Goal: Task Accomplishment & Management: Manage account settings

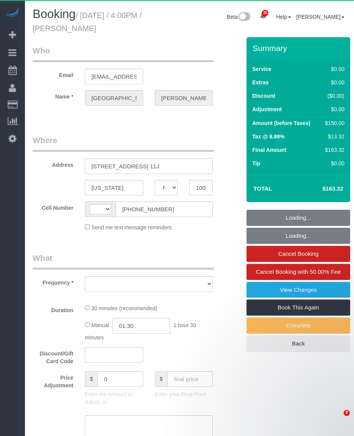
select select "NY"
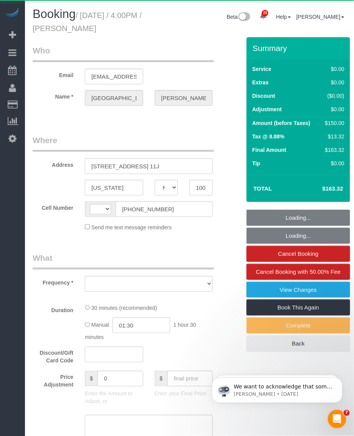
select select "string:US"
select select "spot1"
select select "number:58"
select select "number:76"
select select "number:15"
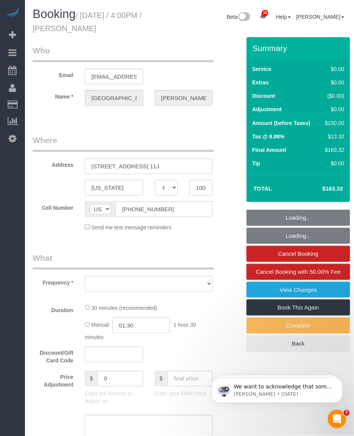
select select "number:5"
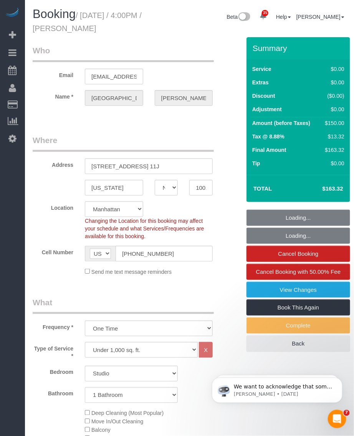
select select "object:1448"
select select "string:stripe-pm_1RLw7r4VGloSiKo7LPKhLiQa"
select select "object:1452"
select select "spot40"
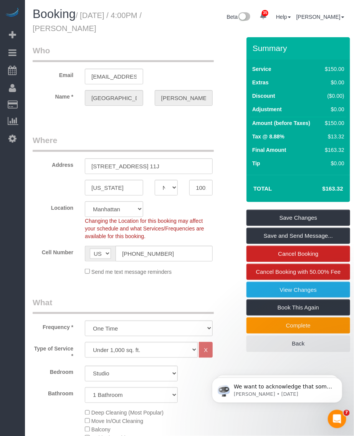
click at [84, 19] on small "/ October 06, 2025 / 4:00PM / Roma Patel" at bounding box center [87, 21] width 109 height 21
drag, startPoint x: 83, startPoint y: 16, endPoint x: 120, endPoint y: 31, distance: 39.6
click at [120, 31] on h1 "Booking / October 06, 2025 / 4:00PM / Roma Patel" at bounding box center [95, 21] width 124 height 26
copy small "October 06, 2025 / 4:00PM / Roma Patel"
click at [143, 251] on input "(713) 392-6624" at bounding box center [163, 254] width 97 height 16
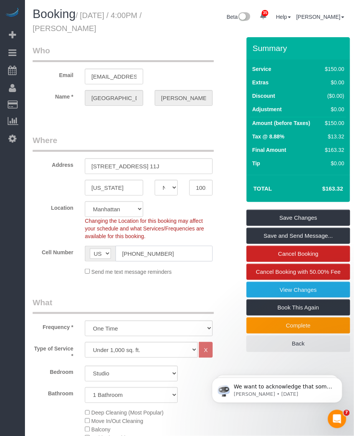
click at [143, 251] on input "(713) 392-6624" at bounding box center [163, 254] width 97 height 16
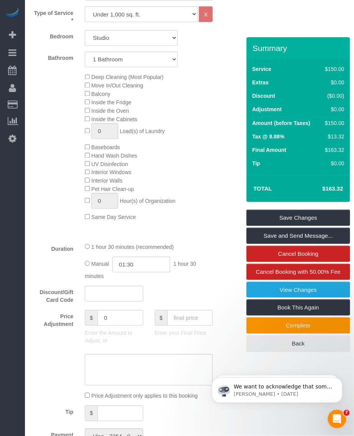
scroll to position [288, 0]
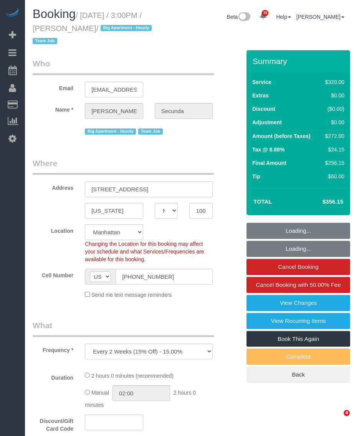
select select "NY"
select select "number:89"
select select "number:90"
select select "number:15"
select select "number:6"
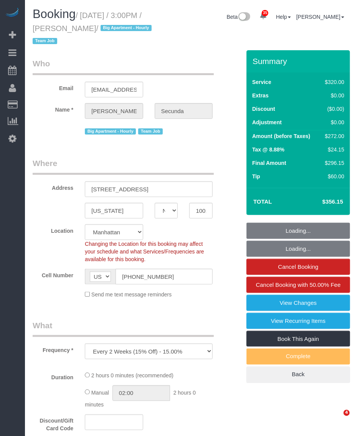
select select "object:1075"
select select "string:stripe-pm_1PydV54VGloSiKo7AVca8xIs"
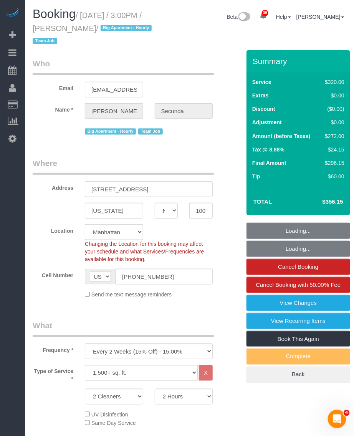
select select "spot1"
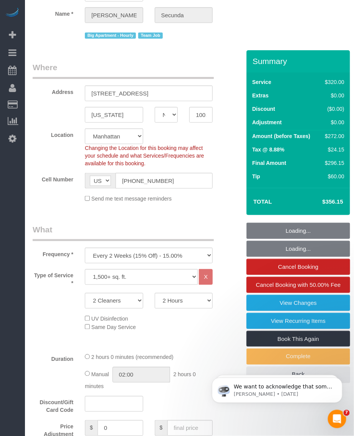
scroll to position [144, 0]
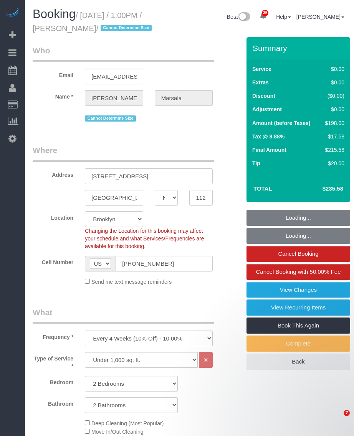
select select "NY"
select select "2"
select select "spot1"
select select "number:89"
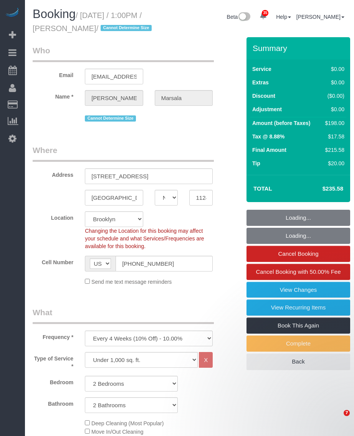
select select "number:90"
select select "number:15"
select select "number:5"
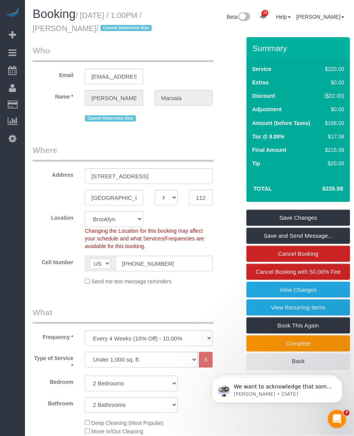
drag, startPoint x: 66, startPoint y: 29, endPoint x: 124, endPoint y: 30, distance: 57.9
click at [124, 30] on small "/ October 06, 2025 / 1:00PM / Anthony Marsala / Cannot Determine Size" at bounding box center [93, 21] width 121 height 21
copy small "Anthony Marsala"
click at [94, 12] on small "/ October 06, 2025 / 1:00PM / Anthony Marsala / Cannot Determine Size" at bounding box center [93, 21] width 121 height 21
drag, startPoint x: 81, startPoint y: 16, endPoint x: 115, endPoint y: 29, distance: 36.5
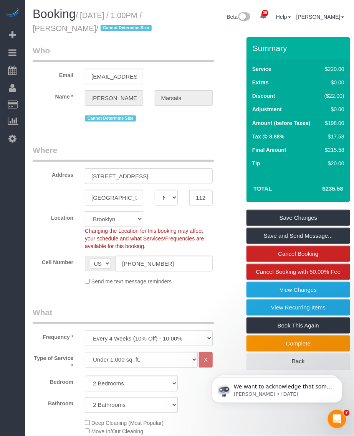
click at [115, 29] on small "/ October 06, 2025 / 1:00PM / Anthony Marsala / Cannot Determine Size" at bounding box center [93, 21] width 121 height 21
drag, startPoint x: 115, startPoint y: 29, endPoint x: 71, endPoint y: 21, distance: 44.7
click at [70, 21] on h1 "Booking / October 06, 2025 / 1:00PM / Anthony Marsala / Cannot Determine Size" at bounding box center [95, 21] width 124 height 26
click at [82, 14] on small "/ October 06, 2025 / 1:00PM / Anthony Marsala / Cannot Determine Size" at bounding box center [93, 21] width 121 height 21
drag, startPoint x: 84, startPoint y: 15, endPoint x: 123, endPoint y: 31, distance: 42.3
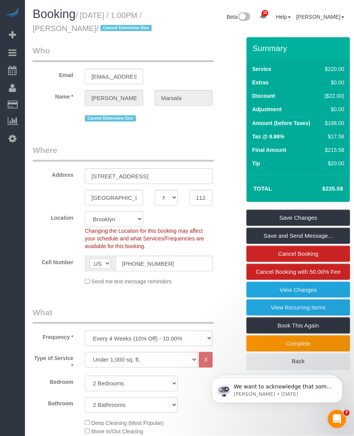
click at [123, 31] on small "/ October 06, 2025 / 1:00PM / Anthony Marsala / Cannot Determine Size" at bounding box center [93, 21] width 121 height 21
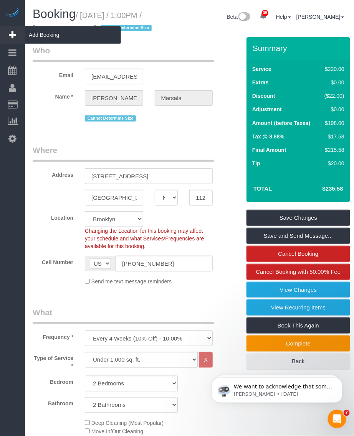
copy small "October 06, 2025 / 1:00PM / Anthony Marsala"
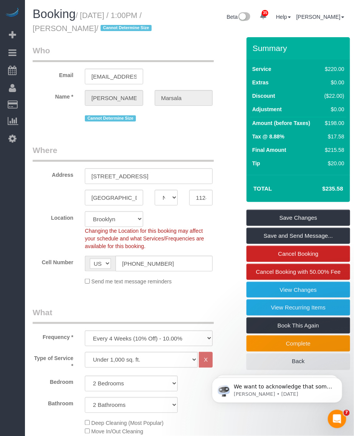
click at [75, 18] on span "Booking" at bounding box center [54, 13] width 43 height 13
drag, startPoint x: 71, startPoint y: 28, endPoint x: 122, endPoint y: 29, distance: 50.7
click at [122, 29] on small "/ October 06, 2025 / 1:00PM / Anthony Marsala / Cannot Determine Size" at bounding box center [93, 21] width 121 height 21
copy small "Anthony Marsala"
click at [93, 16] on small "/ October 06, 2025 / 1:00PM / Anthony Marsala / Cannot Determine Size" at bounding box center [93, 21] width 121 height 21
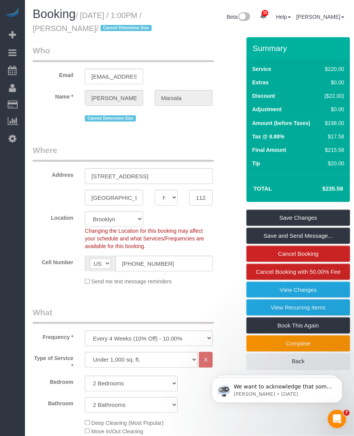
drag, startPoint x: 83, startPoint y: 14, endPoint x: 123, endPoint y: 26, distance: 41.4
click at [123, 26] on small "/ October 06, 2025 / 1:00PM / Anthony Marsala / Cannot Determine Size" at bounding box center [93, 21] width 121 height 21
copy small "October 06, 2025 / 1:00PM / Anthony Marsala"
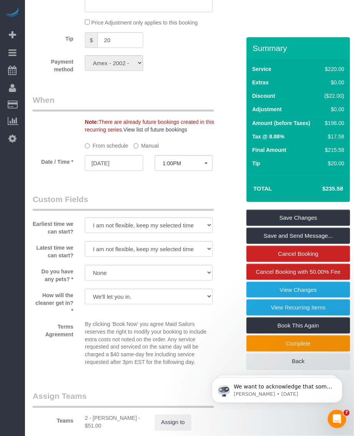
scroll to position [863, 0]
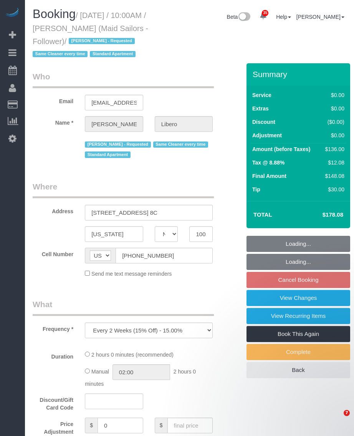
select select "NY"
select select "number:57"
select select "number:90"
select select "number:15"
select select "number:6"
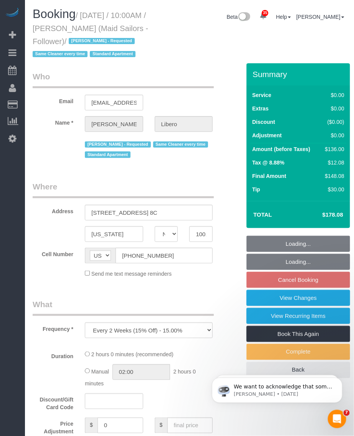
select select "string:stripe-pm_1R58eY4VGloSiKo7myzFn8KE"
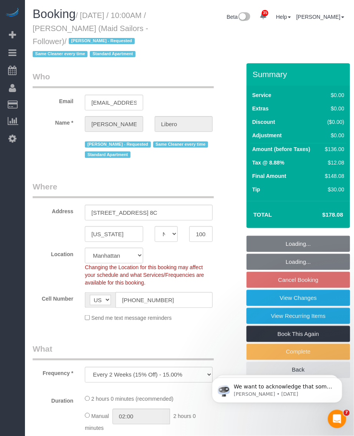
select select "1"
select select "spot3"
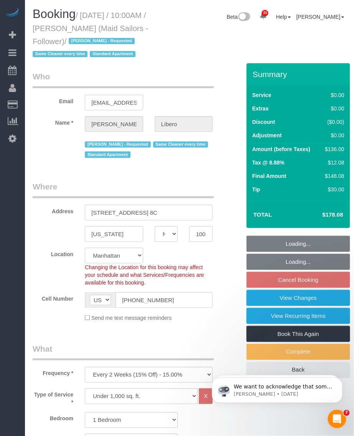
select select "object:1470"
select select "1"
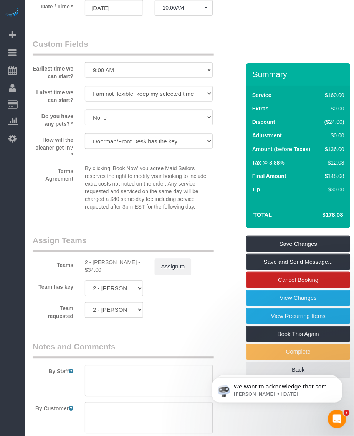
scroll to position [959, 0]
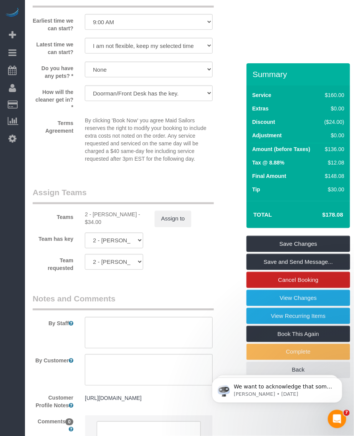
drag, startPoint x: 93, startPoint y: 227, endPoint x: 128, endPoint y: 229, distance: 35.4
click at [128, 226] on div "2 - Marilu Quintero - $34.00" at bounding box center [114, 218] width 58 height 15
copy div "Marilu Quintero"
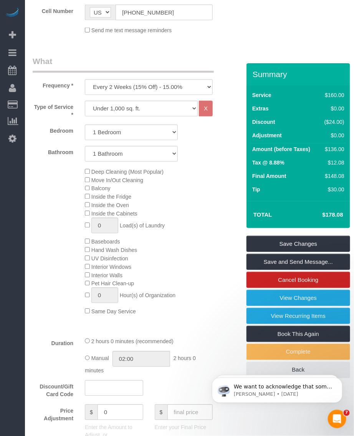
scroll to position [479, 0]
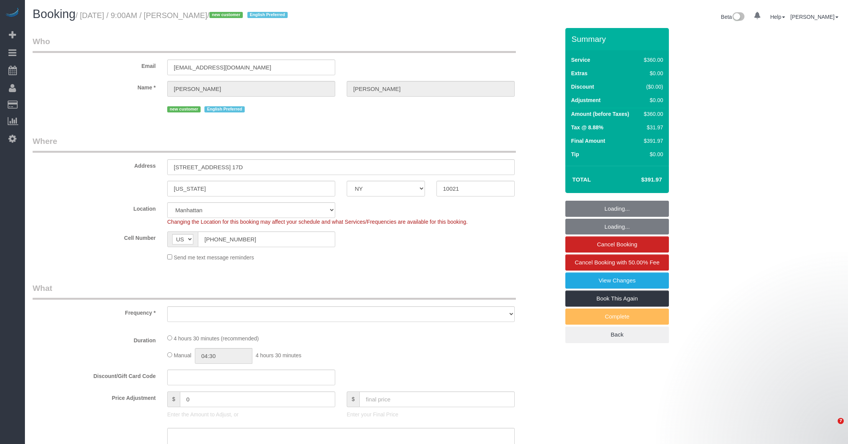
select select "NY"
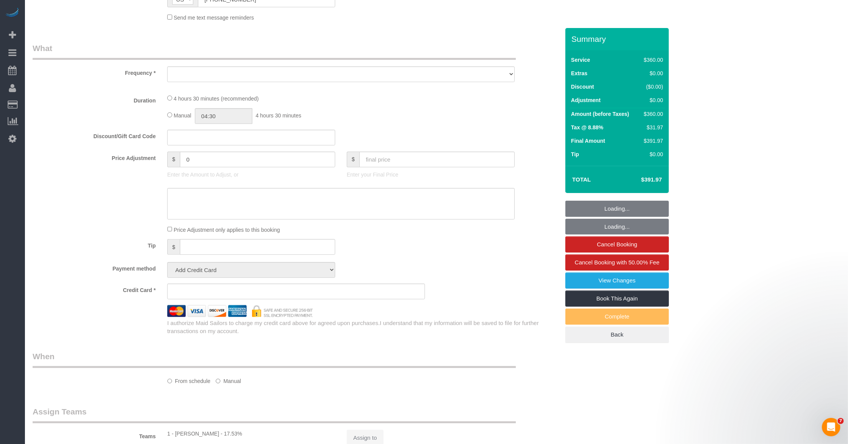
select select "object:825"
select select "spot1"
select select "number:89"
select select "number:75"
select select "number:13"
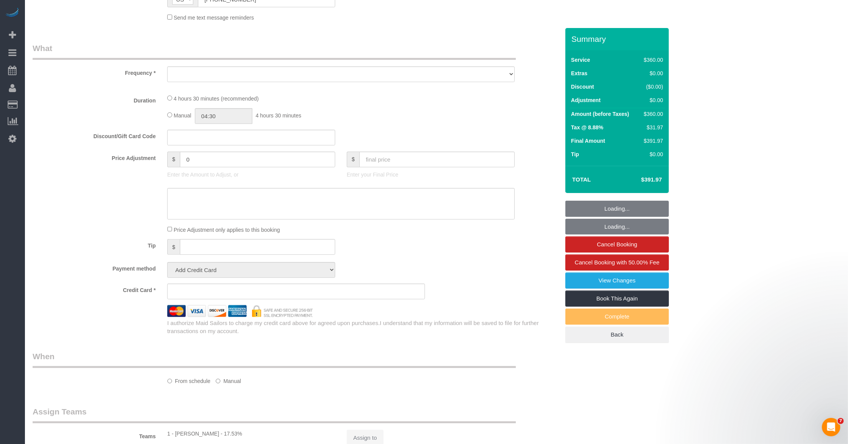
select select "number:5"
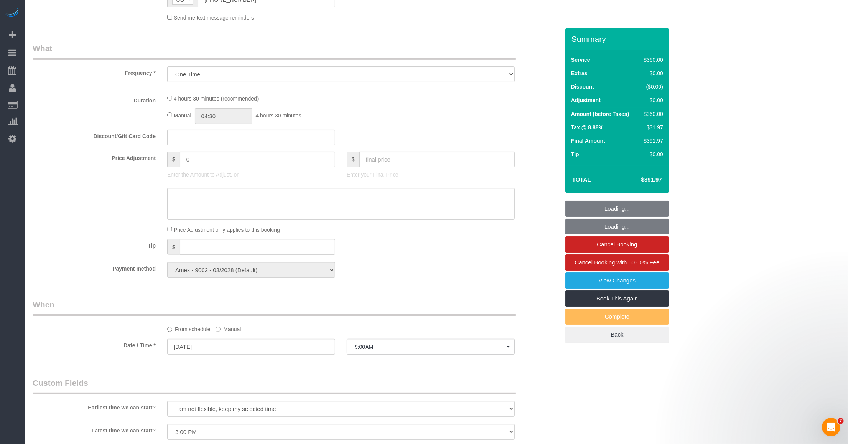
select select "string:stripe-pm_1SFFX84VGloSiKo7hCrALoJH"
select select "270"
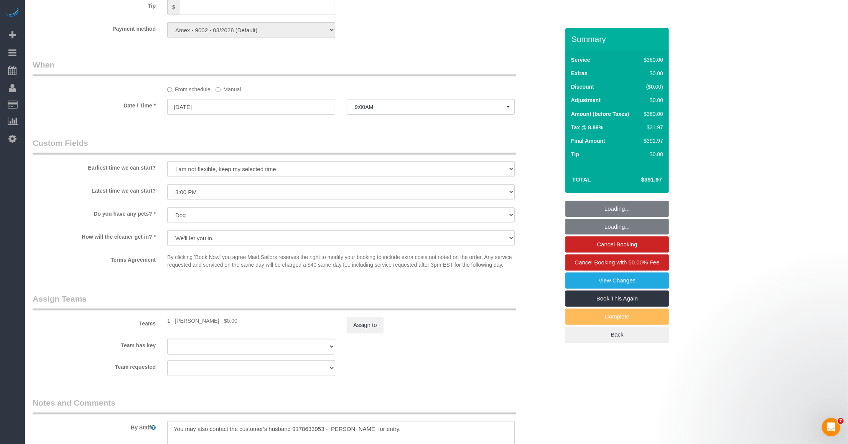
scroll to position [603, 0]
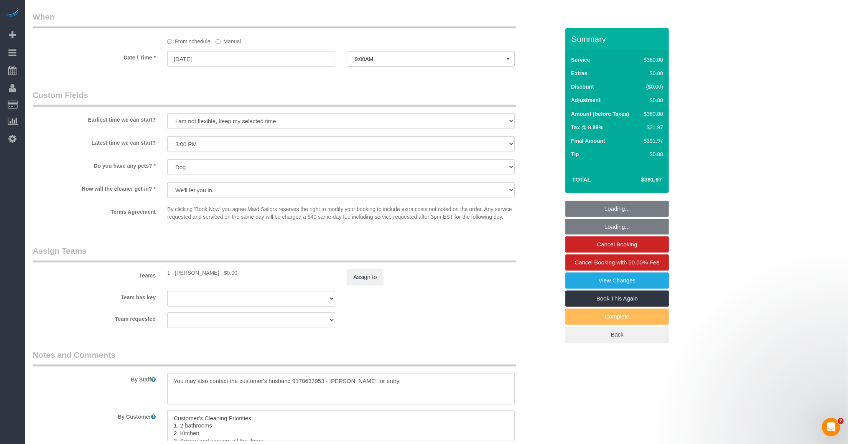
select select "object:1443"
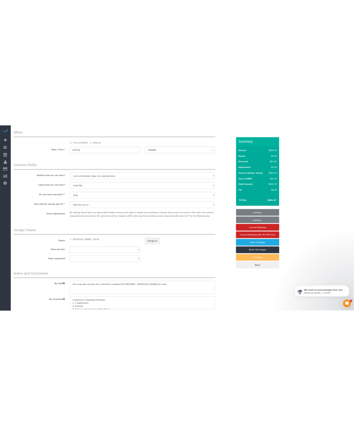
scroll to position [0, 0]
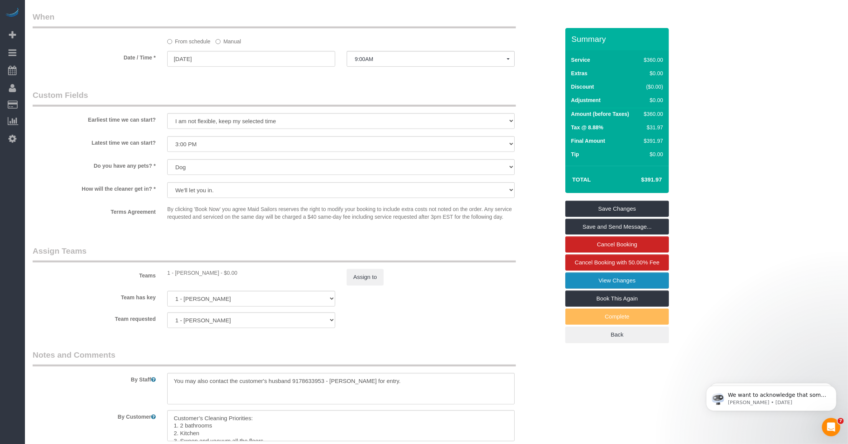
click at [617, 284] on link "View Changes" at bounding box center [617, 280] width 104 height 16
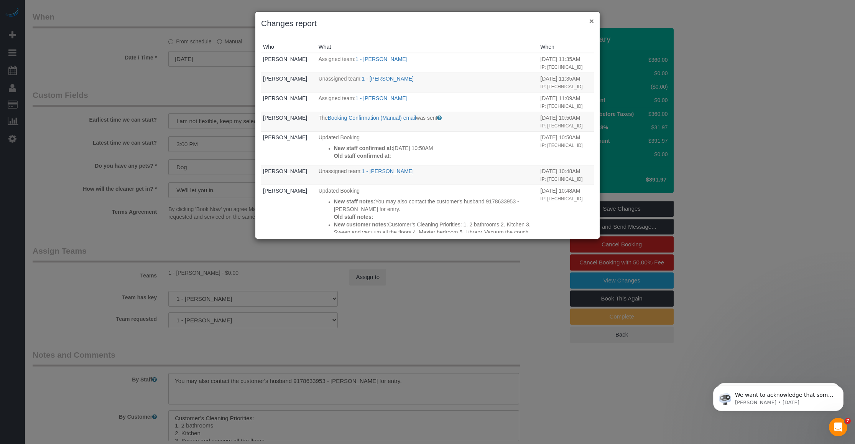
click at [591, 21] on button "×" at bounding box center [592, 21] width 5 height 8
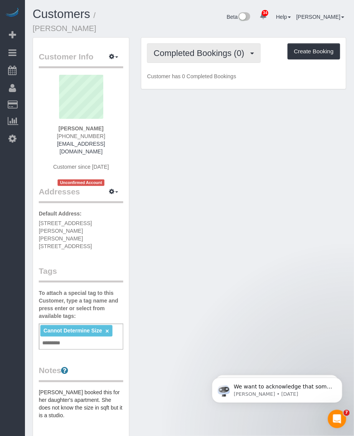
drag, startPoint x: 187, startPoint y: 48, endPoint x: 188, endPoint y: 56, distance: 7.4
click at [187, 48] on button "Completed Bookings (0)" at bounding box center [204, 53] width 114 height 20
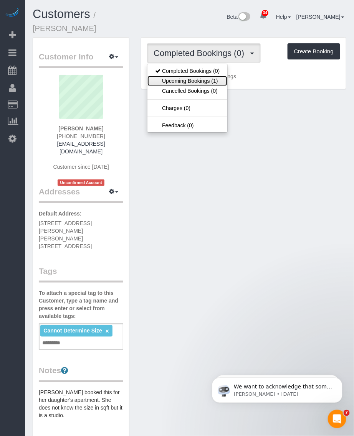
click at [183, 76] on link "Upcoming Bookings (1)" at bounding box center [187, 81] width 80 height 10
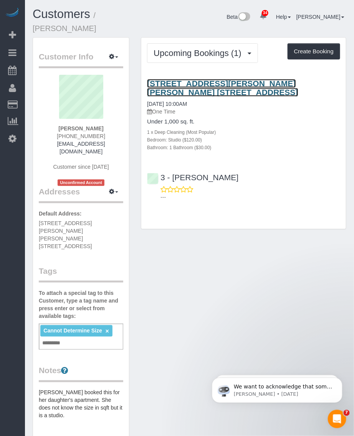
click at [181, 79] on link "[STREET_ADDRESS][PERSON_NAME][PERSON_NAME] [STREET_ADDRESS]" at bounding box center [222, 88] width 151 height 18
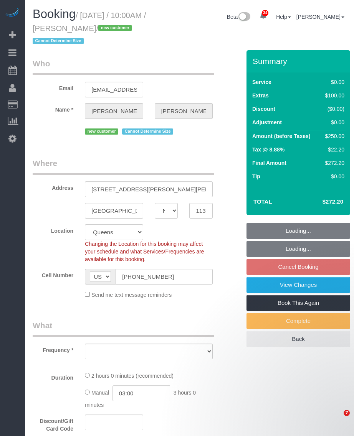
select select "NY"
select select "number:56"
select select "number:77"
select select "number:13"
select select "number:5"
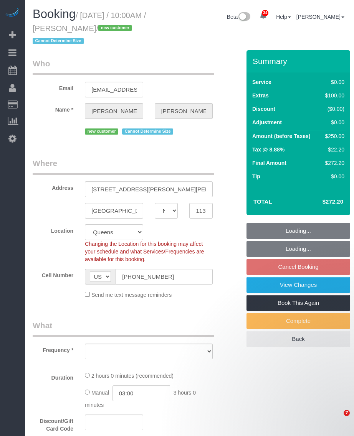
select select "object:1323"
select select "spot3"
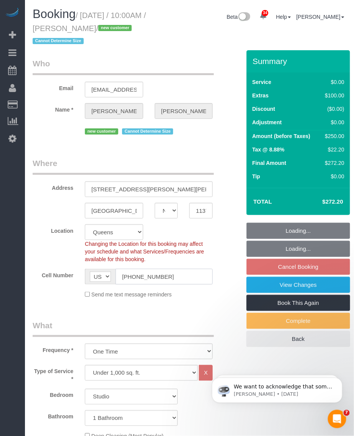
click at [147, 271] on input "(347) 733-2415" at bounding box center [163, 277] width 97 height 16
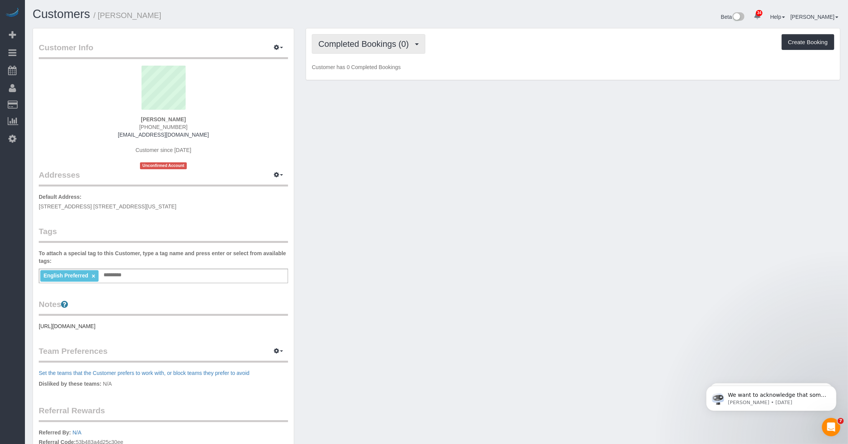
click at [369, 50] on button "Completed Bookings (0)" at bounding box center [369, 44] width 114 height 20
click at [362, 70] on link "Upcoming Bookings (1)" at bounding box center [352, 72] width 80 height 10
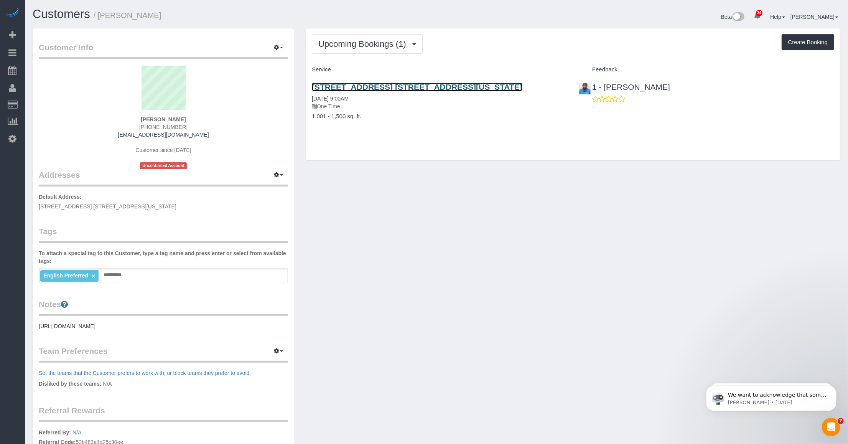
click at [378, 85] on link "945 5th Avenue, Apt. 17d, New York, NY 10021" at bounding box center [417, 86] width 211 height 9
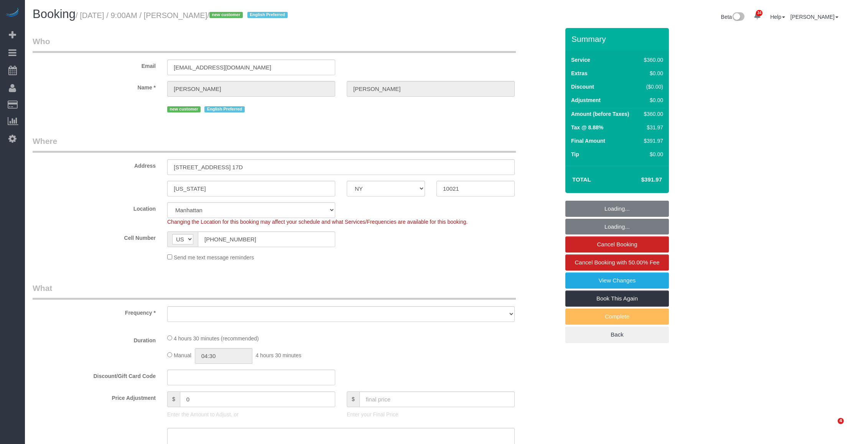
select select "NY"
select select "number:89"
select select "number:75"
select select "number:13"
select select "number:5"
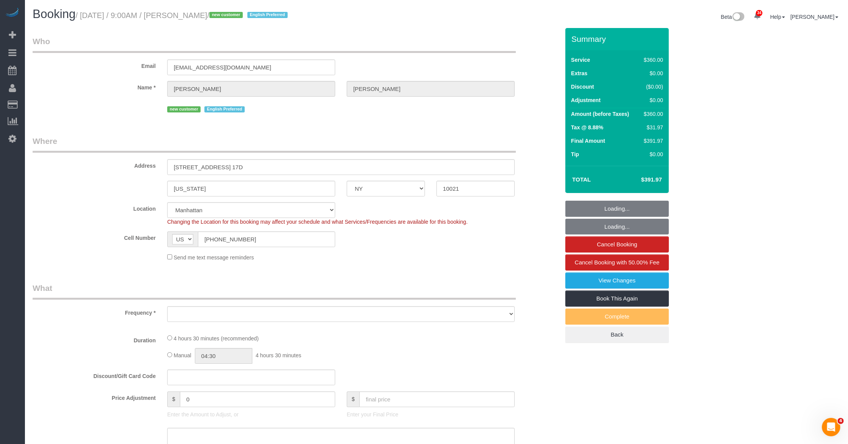
select select "string:stripe-pm_1SFFX84VGloSiKo7hCrALoJH"
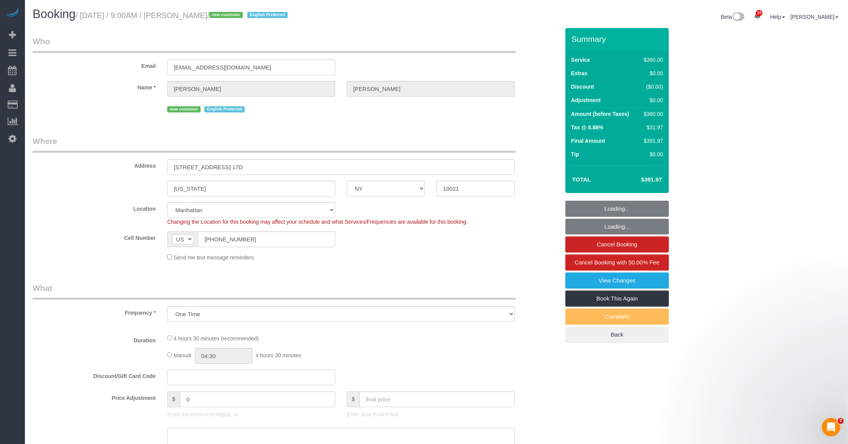
select select "object:970"
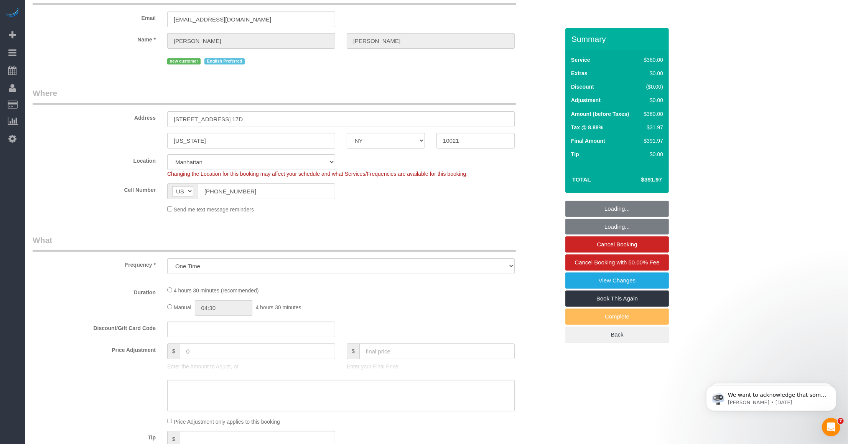
scroll to position [192, 0]
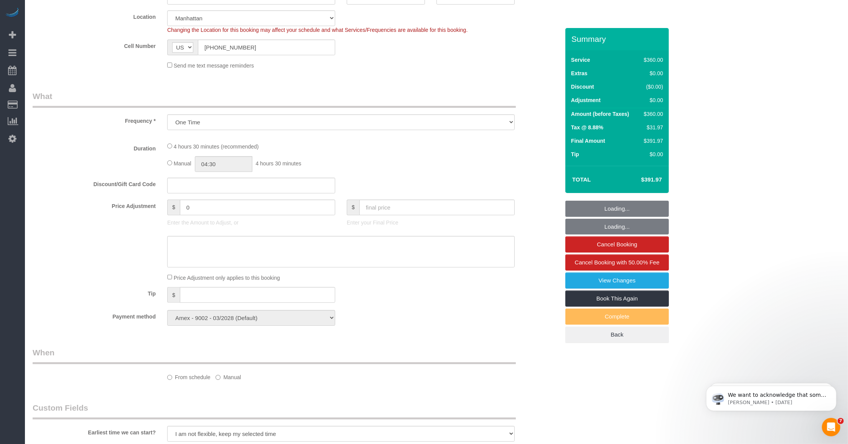
select select "spot1"
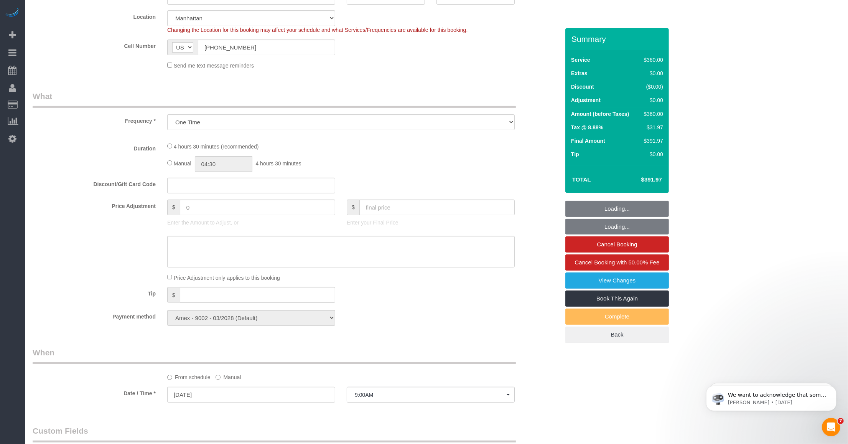
scroll to position [0, 0]
select select "270"
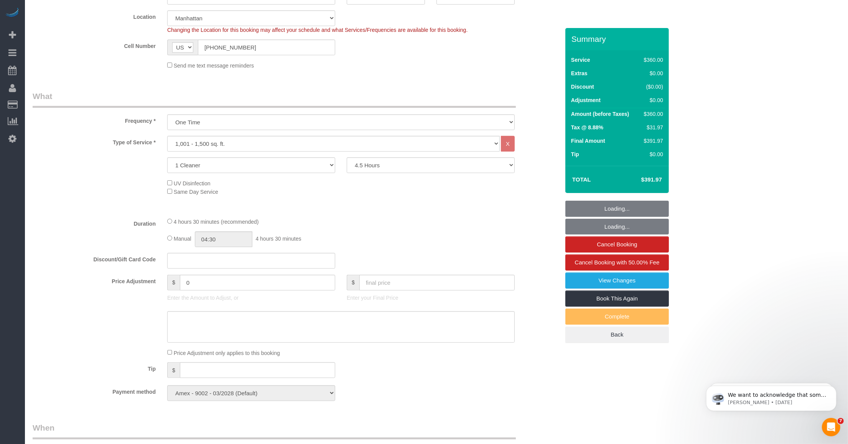
select select "object:1443"
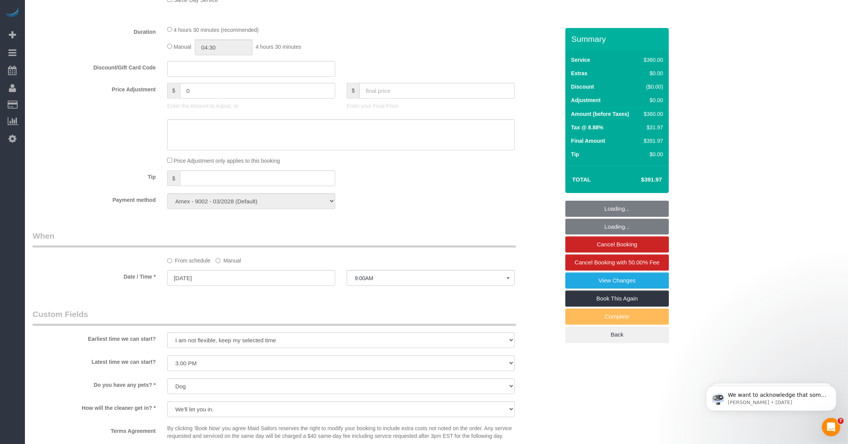
scroll to position [527, 0]
